Goal: Find contact information: Find contact information

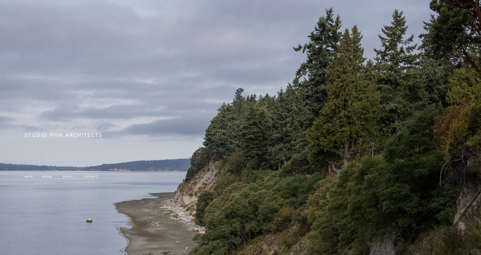
click at [29, 176] on span "work" at bounding box center [28, 176] width 9 height 5
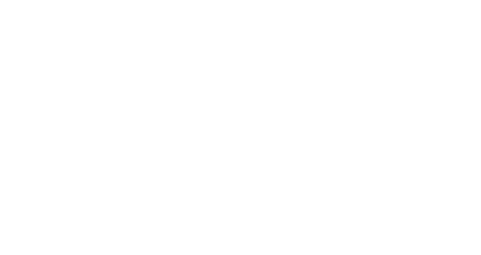
scroll to position [852, 0]
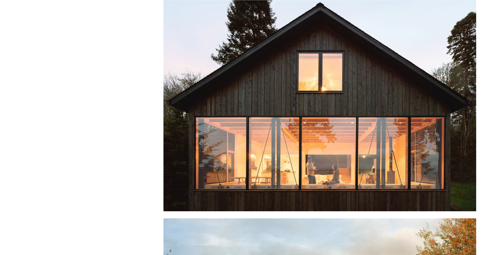
click at [354, 142] on div at bounding box center [319, 103] width 313 height 217
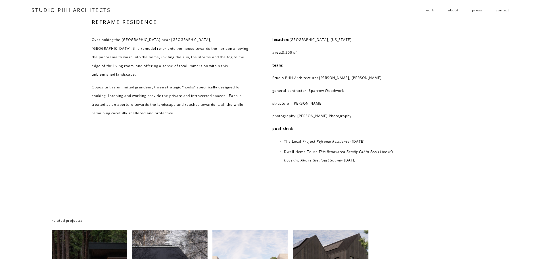
scroll to position [3424, 0]
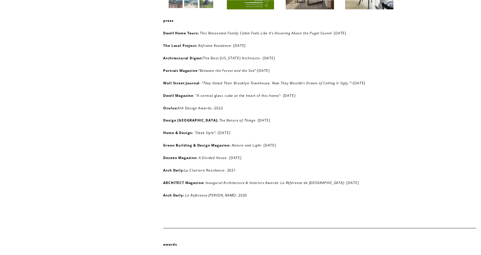
scroll to position [341, 0]
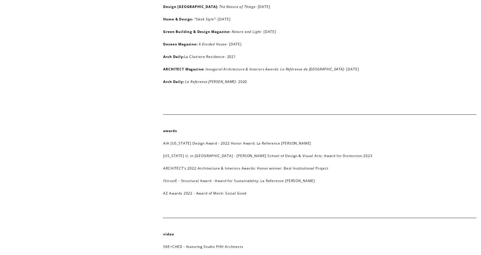
click at [205, 146] on link "AIA New York Design Award - 2022 Honor Award: La Reference de Ganthier" at bounding box center [237, 143] width 148 height 5
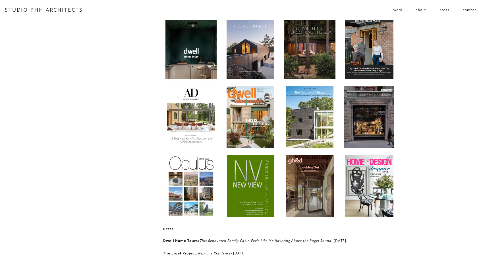
scroll to position [0, 0]
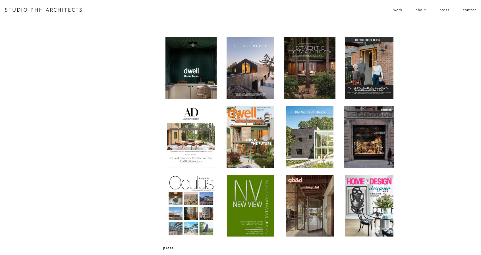
click at [466, 11] on link "contact" at bounding box center [469, 9] width 13 height 9
